Goal: Information Seeking & Learning: Compare options

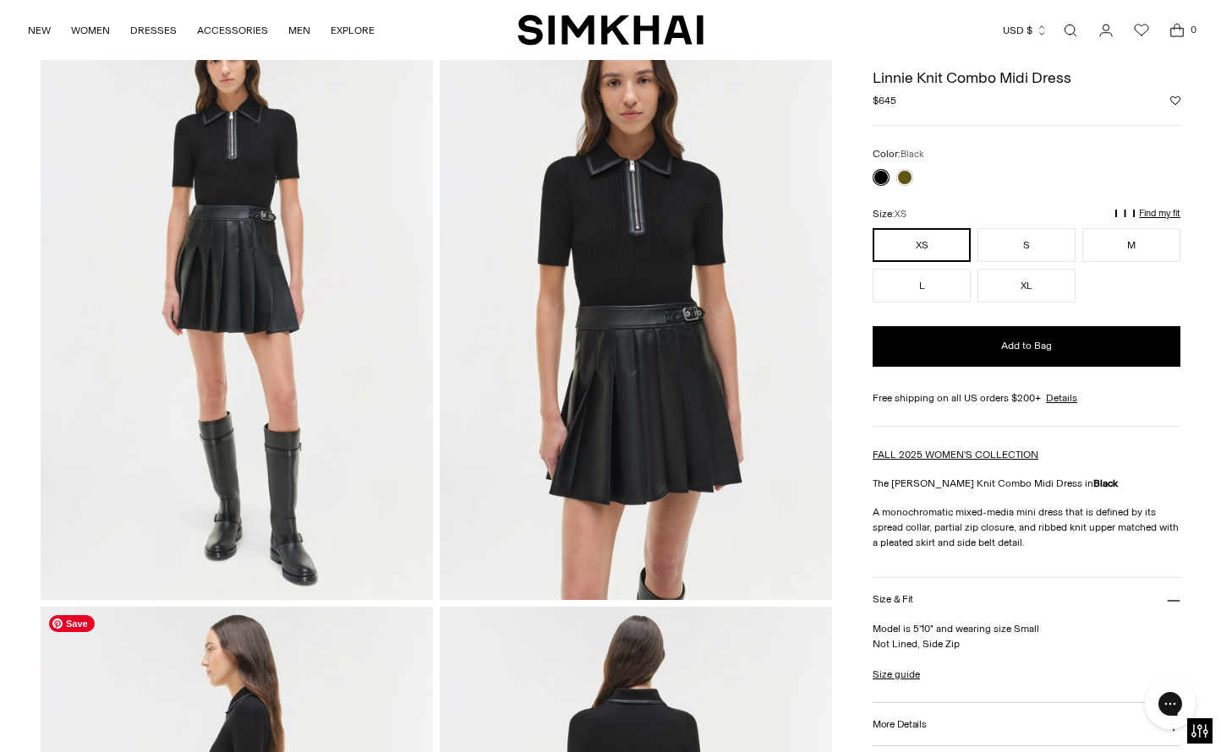
scroll to position [107, 0]
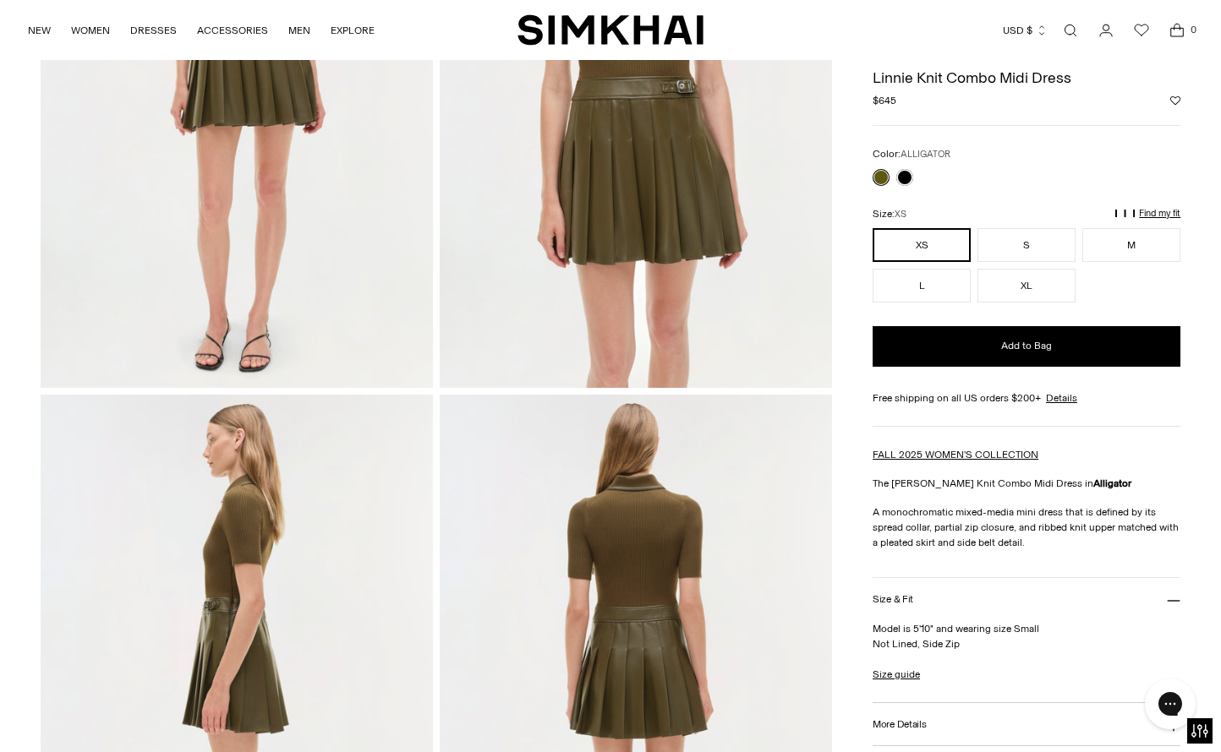
scroll to position [67, 0]
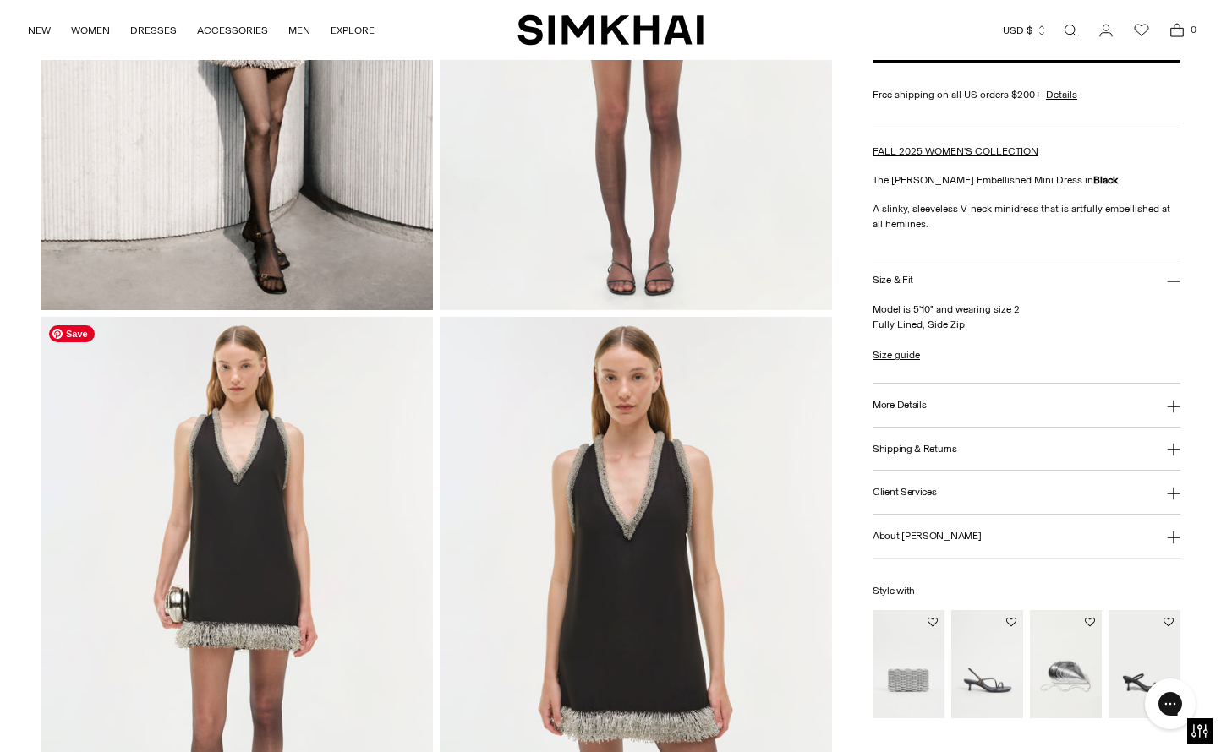
scroll to position [524, 0]
